Goal: Task Accomplishment & Management: Manage account settings

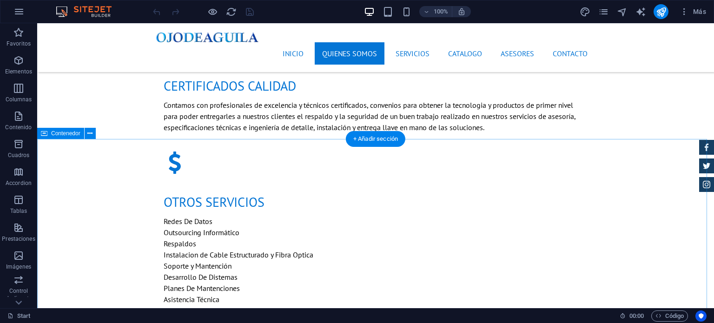
scroll to position [697, 0]
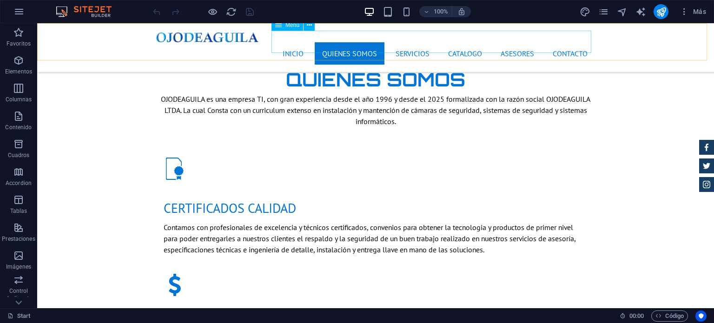
click at [294, 42] on nav "Inicio Quienes Somos Servicios Catalogo Asesores Contacto" at bounding box center [375, 53] width 439 height 22
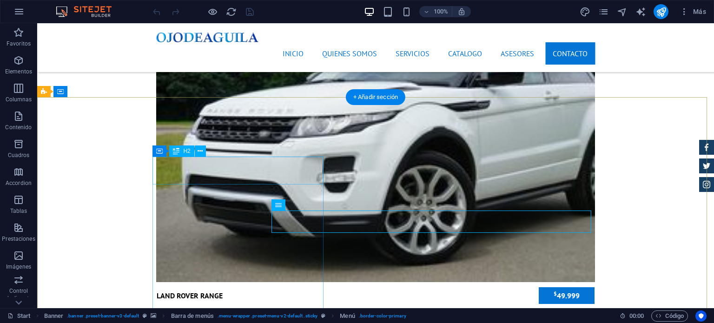
scroll to position [3618, 0]
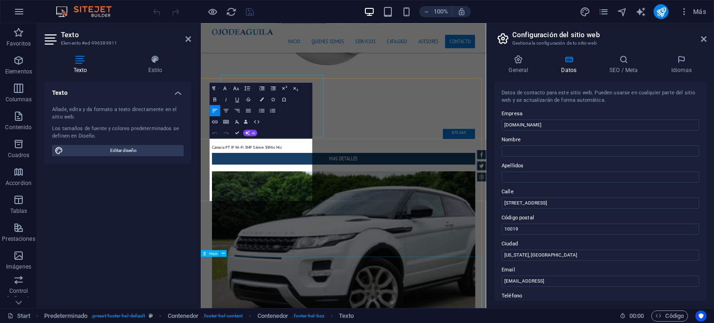
scroll to position [3724, 0]
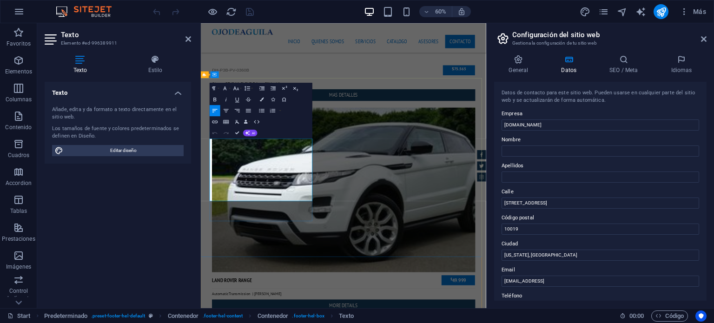
click at [270, 172] on icon "button" at bounding box center [271, 172] width 4 height 4
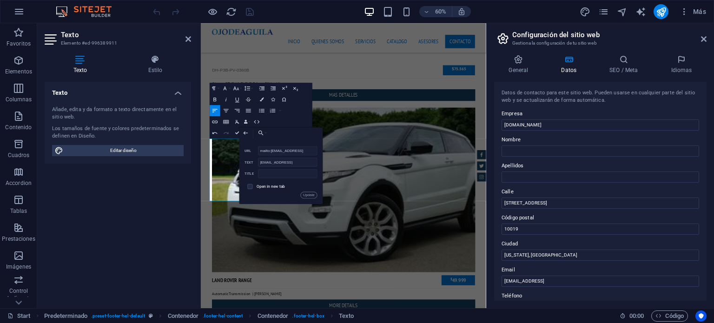
scroll to position [0, 63]
click at [265, 151] on input "mailto:[EMAIL_ADDRESS]" at bounding box center [287, 150] width 59 height 9
drag, startPoint x: 263, startPoint y: 150, endPoint x: 297, endPoint y: 152, distance: 35.0
click at [297, 152] on input "mailto:[EMAIL_ADDRESS]" at bounding box center [287, 150] width 59 height 9
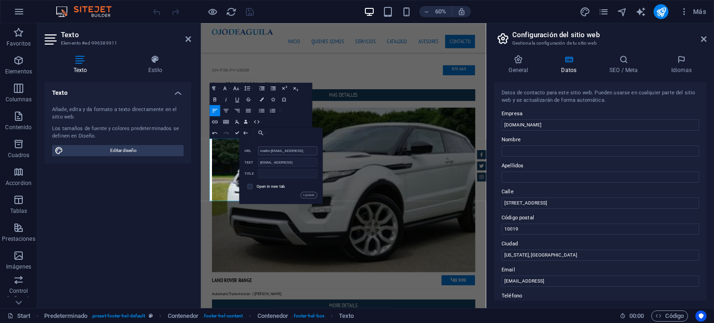
scroll to position [0, 41]
drag, startPoint x: 279, startPoint y: 148, endPoint x: 294, endPoint y: 148, distance: 15.3
click at [294, 148] on input "mailto:[EMAIL_ADDRESS]" at bounding box center [287, 150] width 59 height 9
drag, startPoint x: 259, startPoint y: 149, endPoint x: 299, endPoint y: 150, distance: 40.4
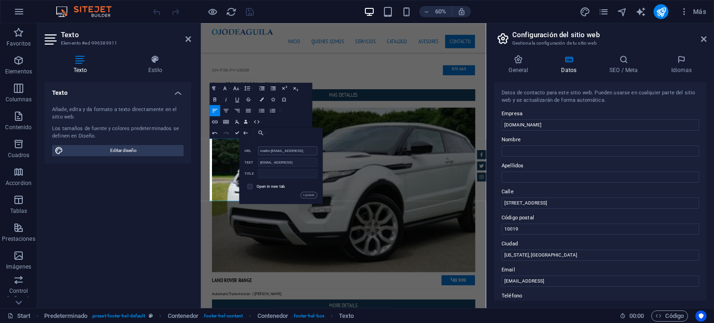
click at [299, 150] on input "mailto:[EMAIL_ADDRESS]" at bounding box center [287, 150] width 59 height 9
drag, startPoint x: 261, startPoint y: 148, endPoint x: 325, endPoint y: 152, distance: 64.7
click at [323, 152] on div "Back Choose Link Start Subpage Legal Notice Privacy Seleccionar archivo ... mai…" at bounding box center [281, 165] width 84 height 77
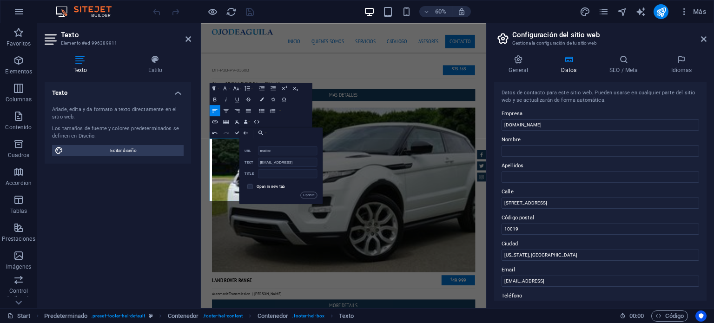
type input "mailto:[EMAIL_ADDRESS][DOMAIN_NAME]"
click at [291, 164] on input "[EMAIL_ADDRESS]" at bounding box center [287, 162] width 59 height 9
click at [295, 162] on input "[EMAIL_ADDRESS]" at bounding box center [287, 162] width 59 height 9
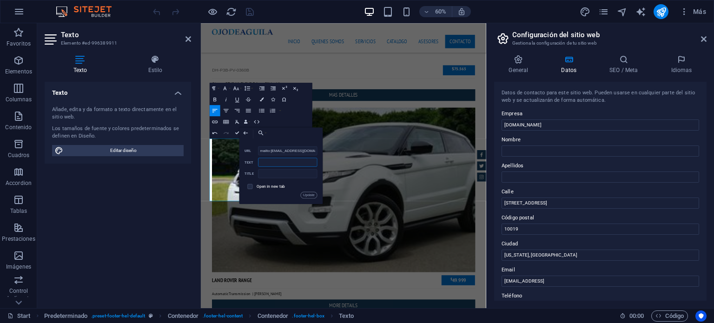
click at [295, 162] on input "Text" at bounding box center [287, 162] width 59 height 9
type input "[EMAIL_ADDRESS][DOMAIN_NAME]"
click at [275, 172] on input "text" at bounding box center [287, 173] width 59 height 9
type input "OJODEAGUILA LTDA"
click at [307, 195] on button "Update" at bounding box center [309, 194] width 17 height 7
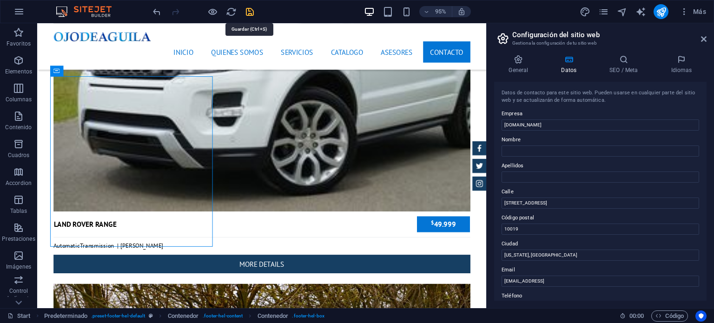
click at [247, 13] on icon "save" at bounding box center [249, 12] width 11 height 11
checkbox input "false"
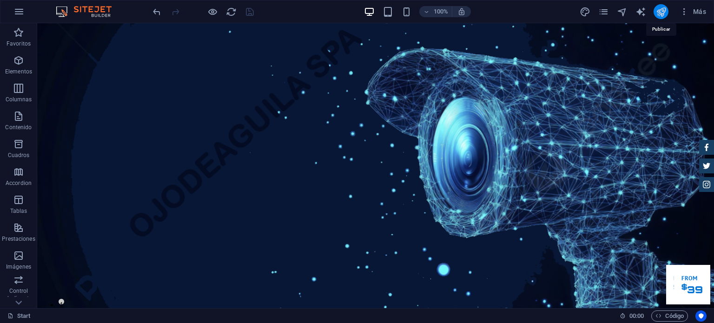
click at [664, 13] on icon "publish" at bounding box center [661, 12] width 11 height 11
